Goal: Find contact information: Find contact information

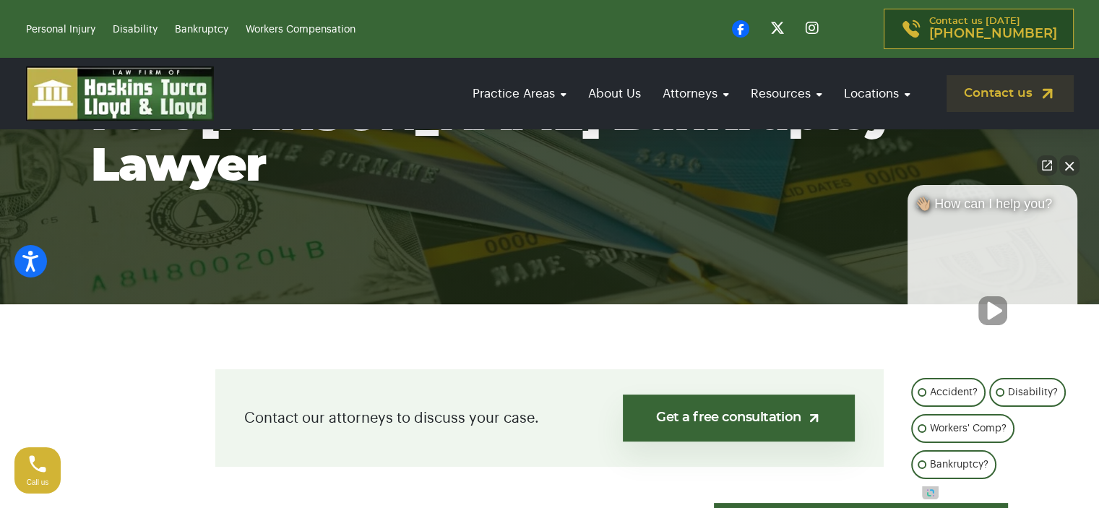
scroll to position [145, 0]
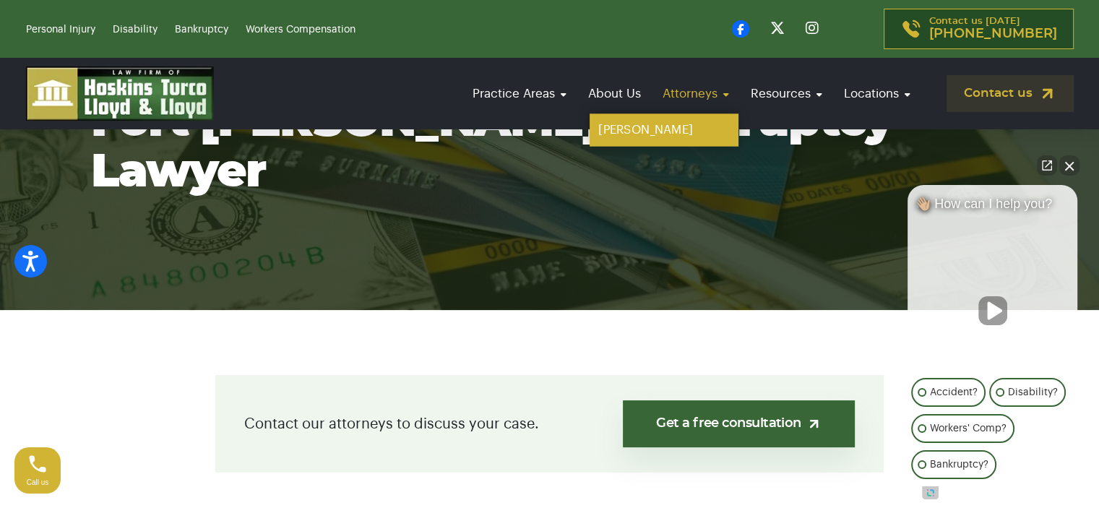
click at [668, 120] on link "[PERSON_NAME]" at bounding box center [664, 130] width 149 height 33
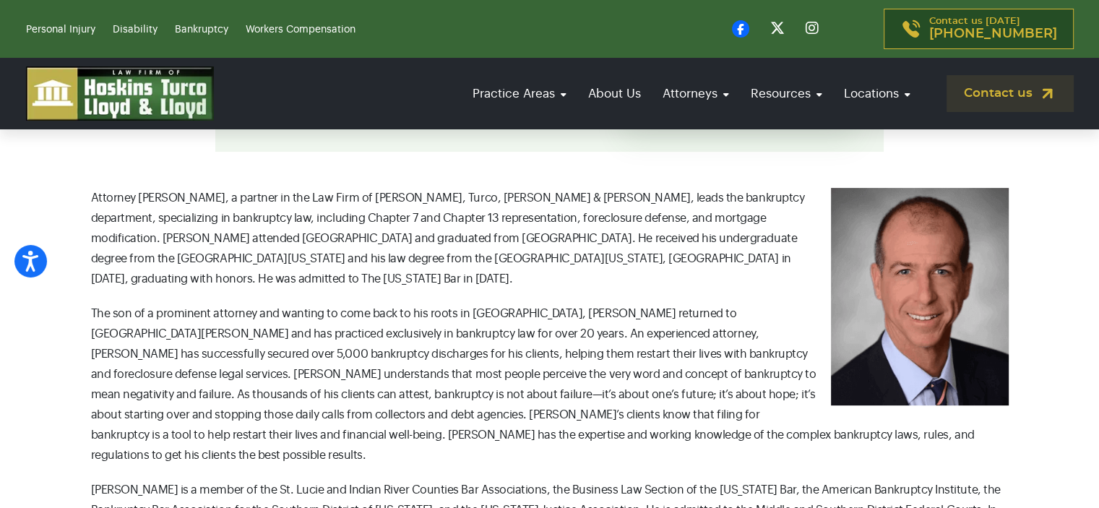
scroll to position [361, 0]
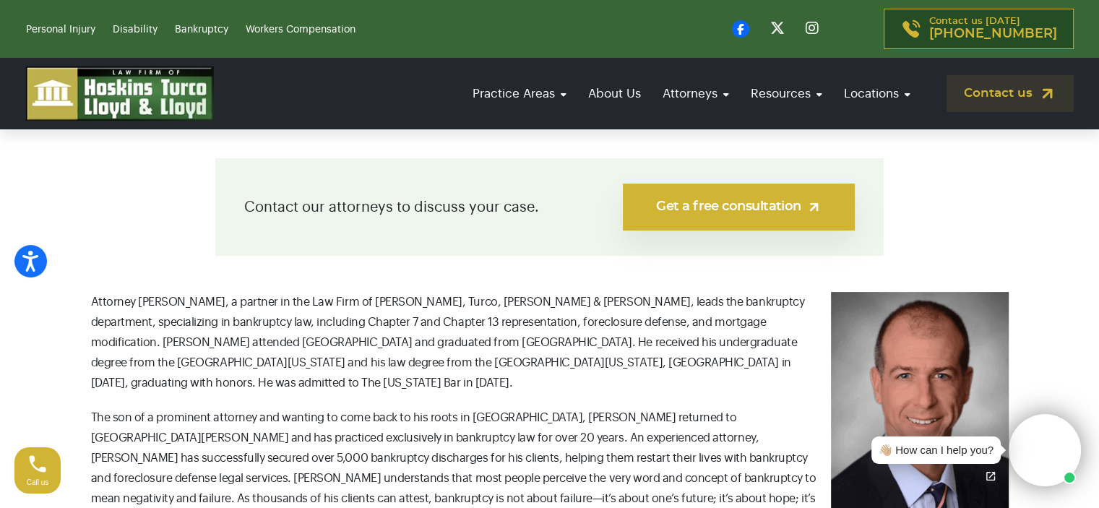
click at [777, 228] on link "Get a free consultation" at bounding box center [739, 207] width 232 height 47
